Goal: Information Seeking & Learning: Learn about a topic

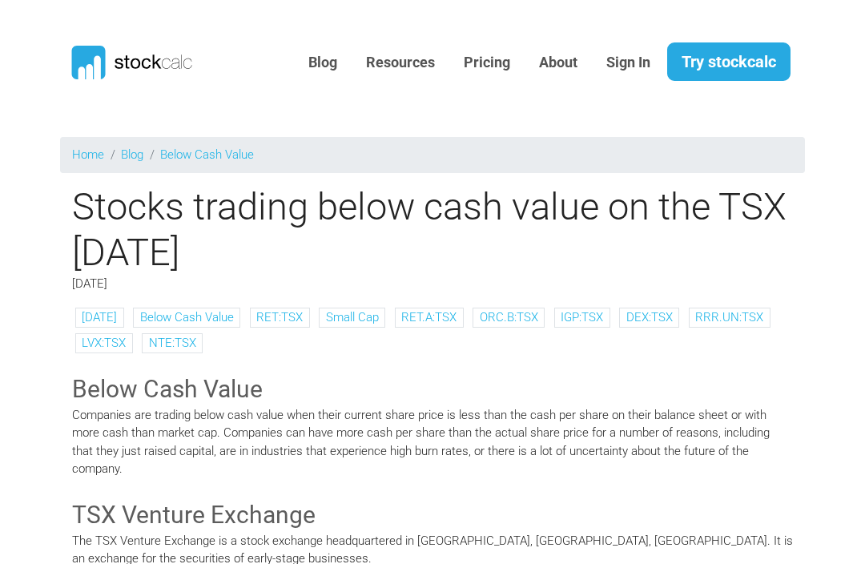
click at [229, 157] on link "Below Cash Value" at bounding box center [207, 154] width 94 height 14
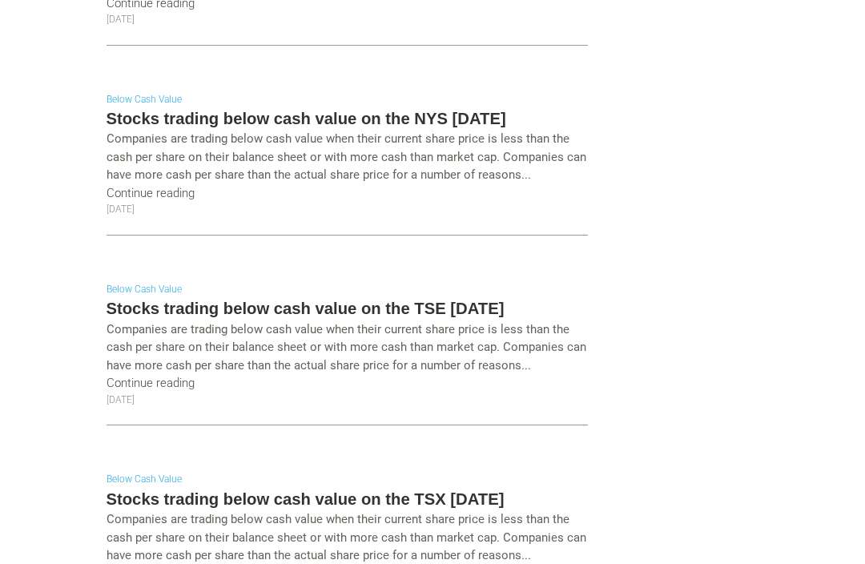
scroll to position [1487, 0]
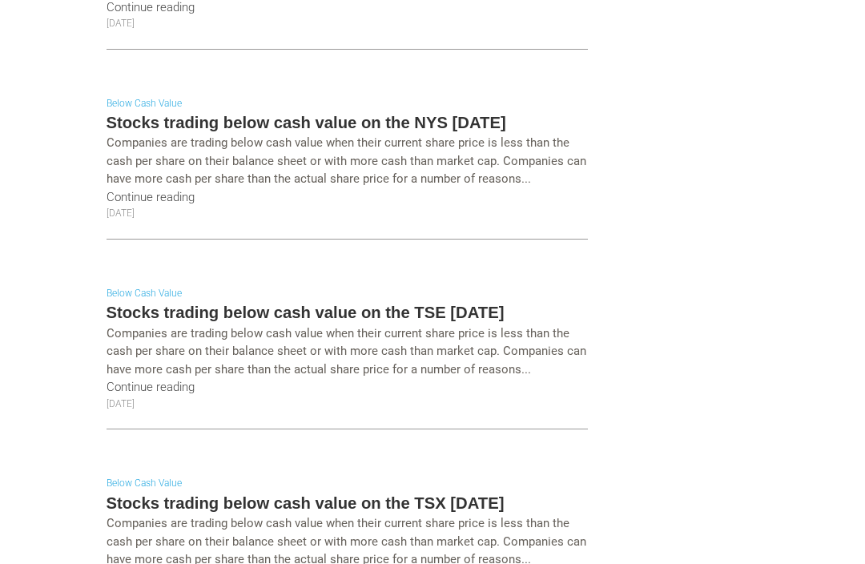
click at [519, 324] on p "Companies are trading below cash value when their current share price is less t…" at bounding box center [346, 351] width 481 height 54
